Goal: Information Seeking & Learning: Learn about a topic

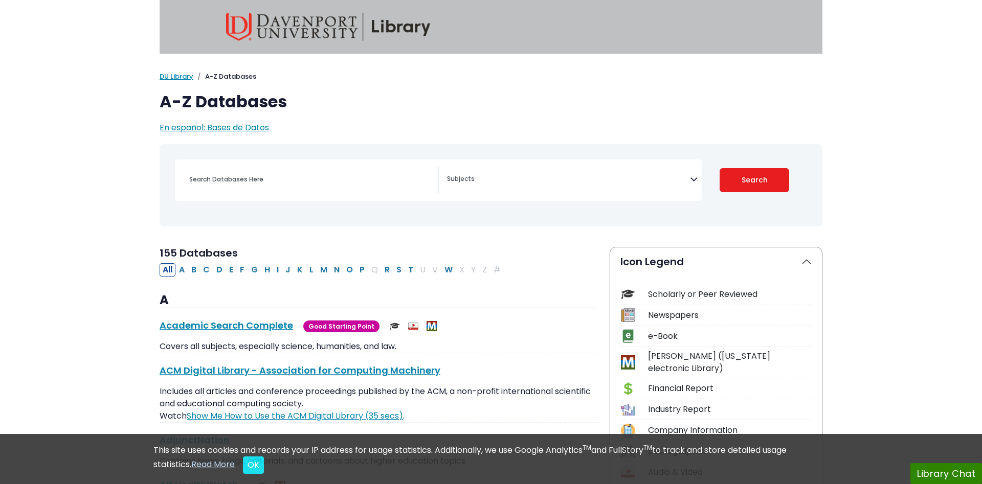
select select "Database Subject Filter"
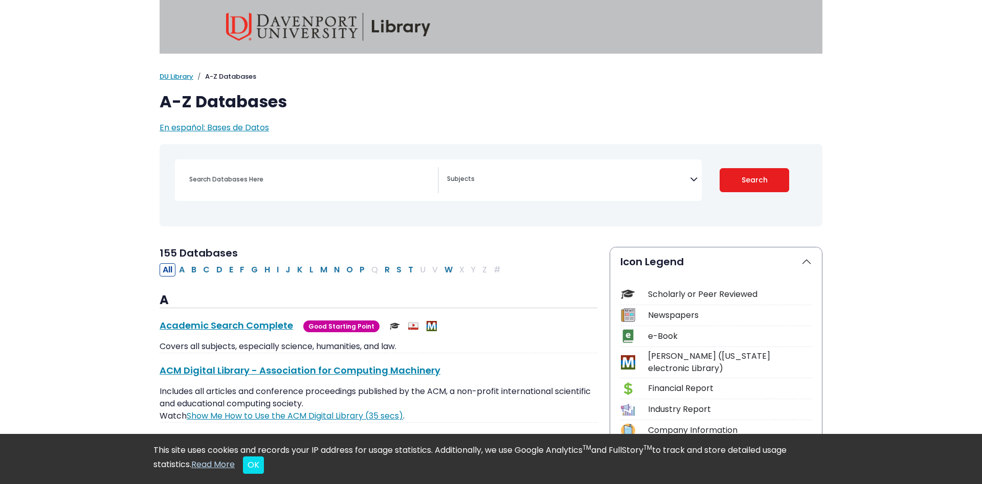
click at [474, 179] on textarea "Search" at bounding box center [568, 180] width 243 height 8
type textarea "history"
select select "219062"
click at [749, 184] on button "Search" at bounding box center [755, 180] width 70 height 24
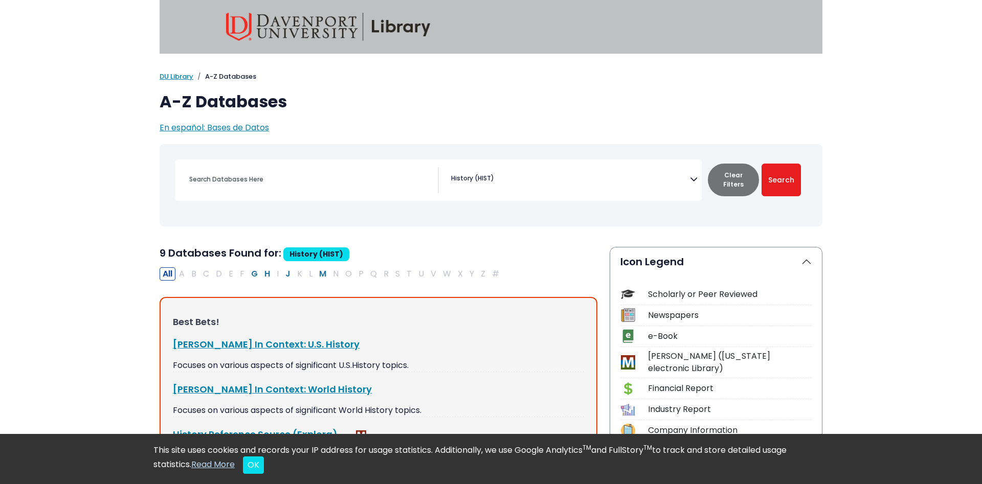
click at [364, 367] on p "Focuses on various aspects of significant U.S.History topics." at bounding box center [378, 366] width 411 height 12
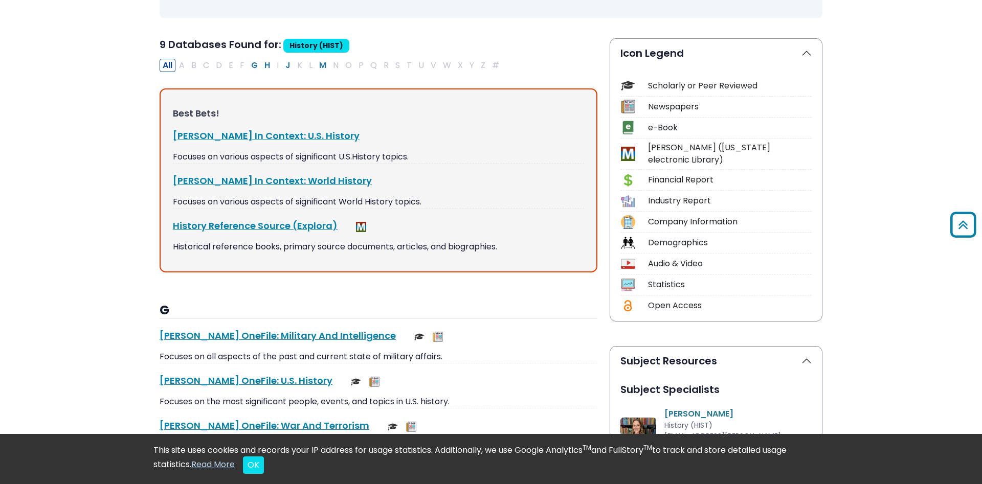
scroll to position [235, 0]
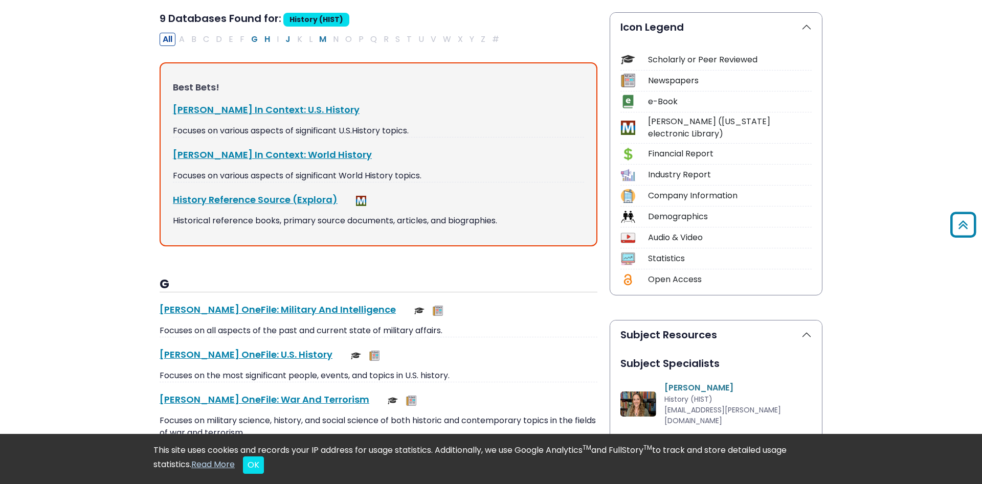
click at [369, 358] on img at bounding box center [374, 356] width 10 height 10
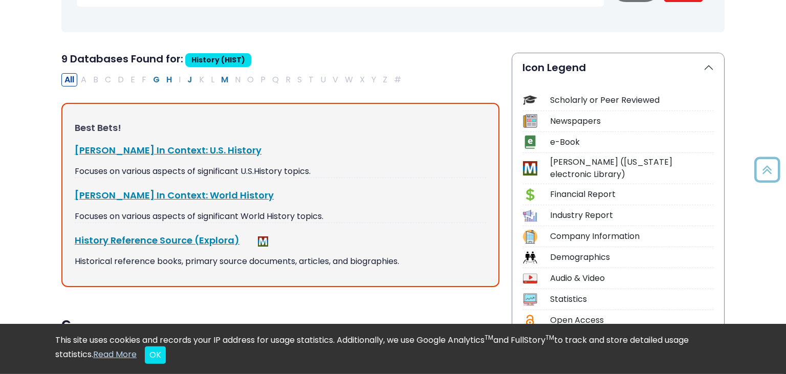
scroll to position [200, 0]
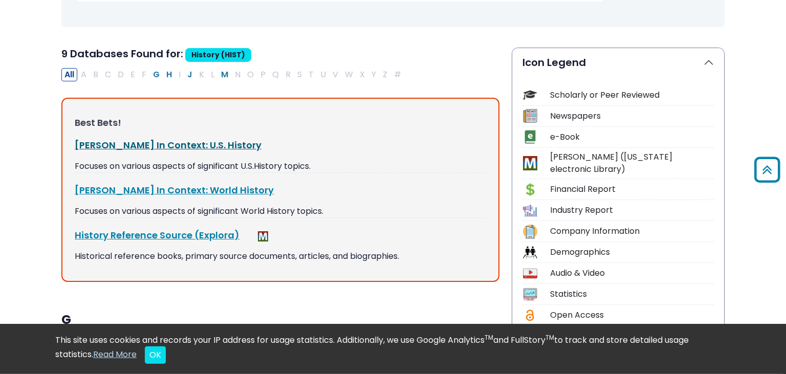
click at [178, 143] on link "[PERSON_NAME] In Context: U.S. History This link opens in a new window" at bounding box center [168, 145] width 187 height 13
